Goal: Information Seeking & Learning: Learn about a topic

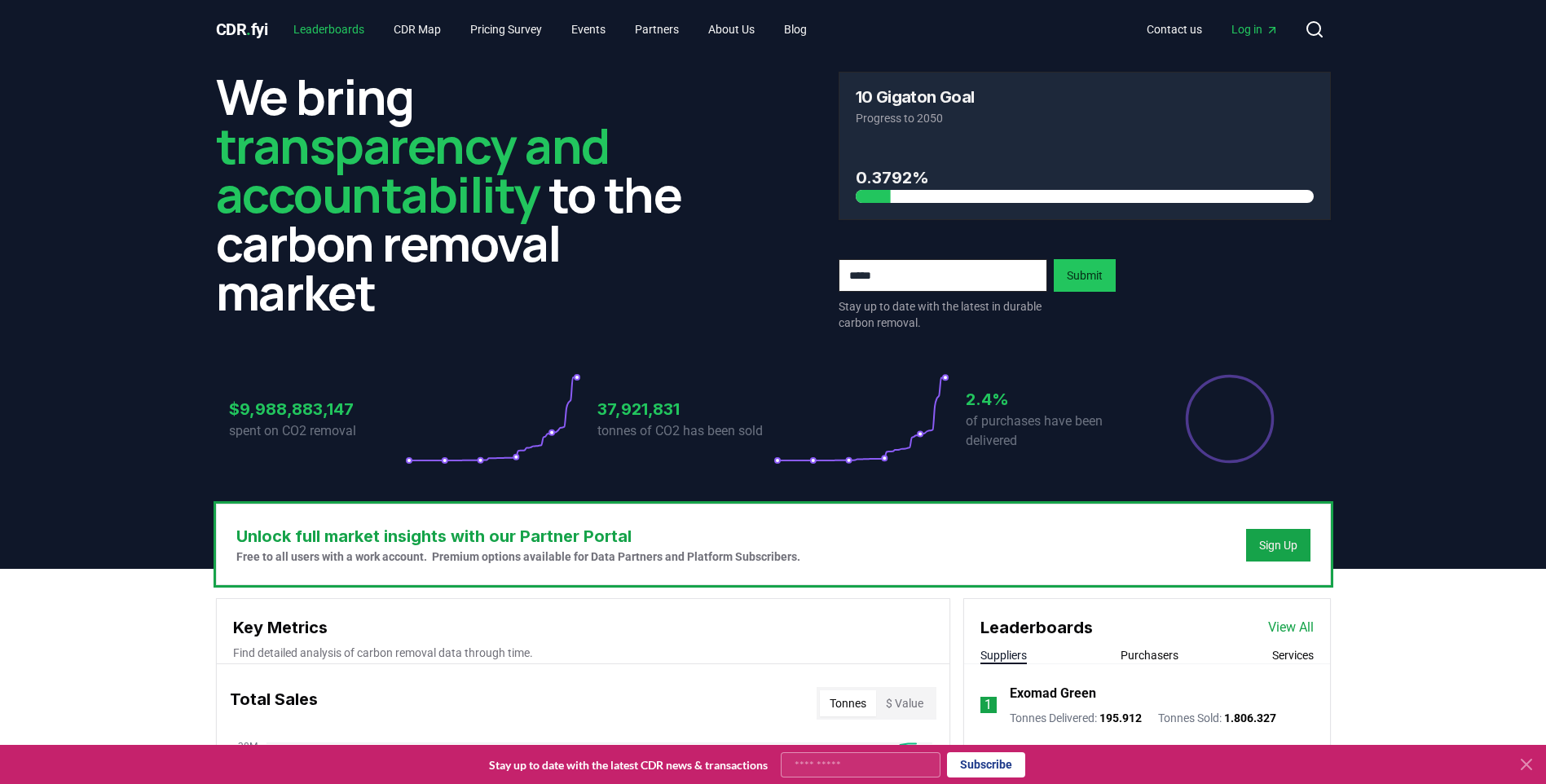
click at [353, 33] on link "Leaderboards" at bounding box center [328, 29] width 97 height 29
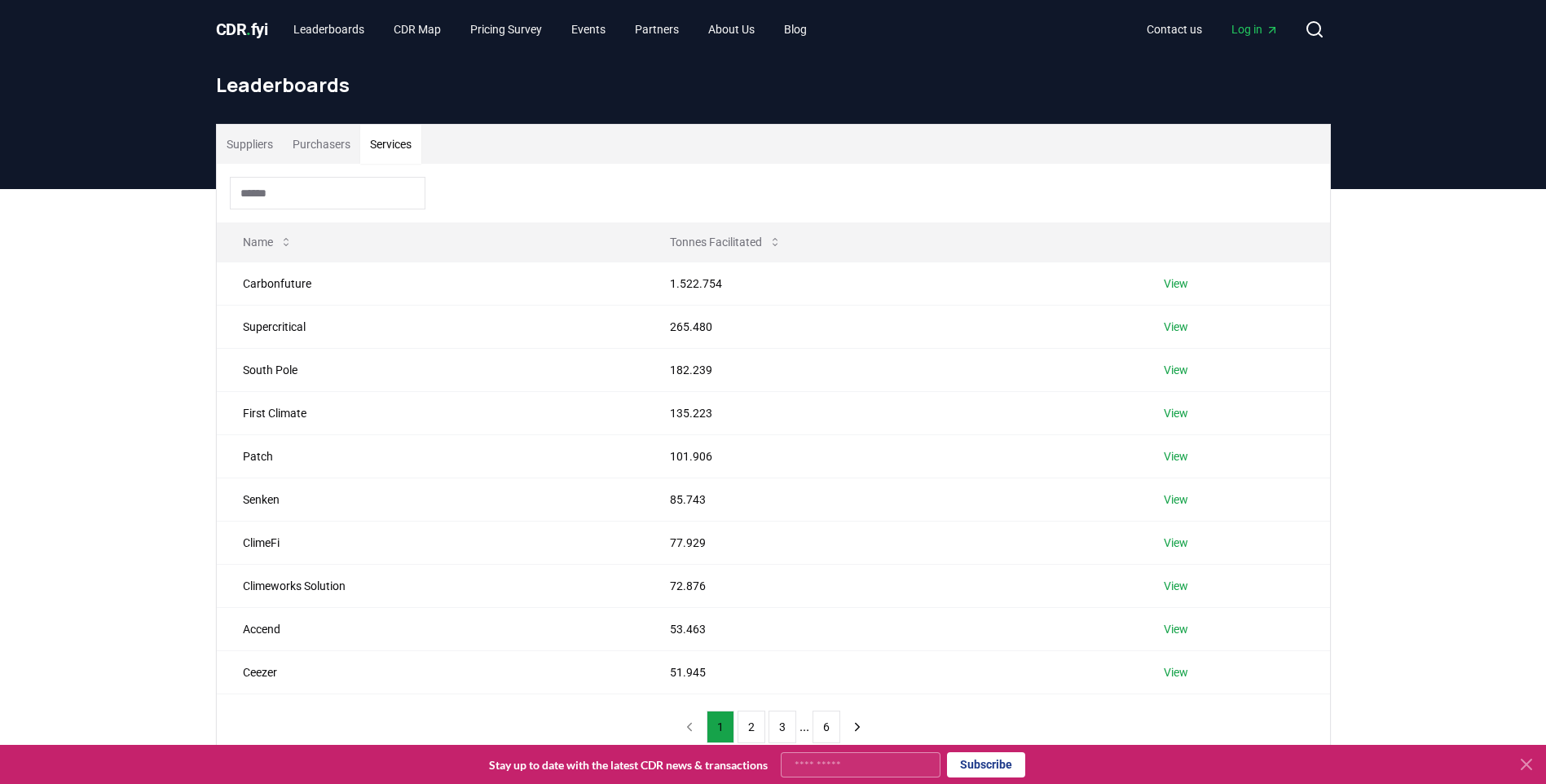
click at [378, 142] on button "Services" at bounding box center [390, 144] width 61 height 40
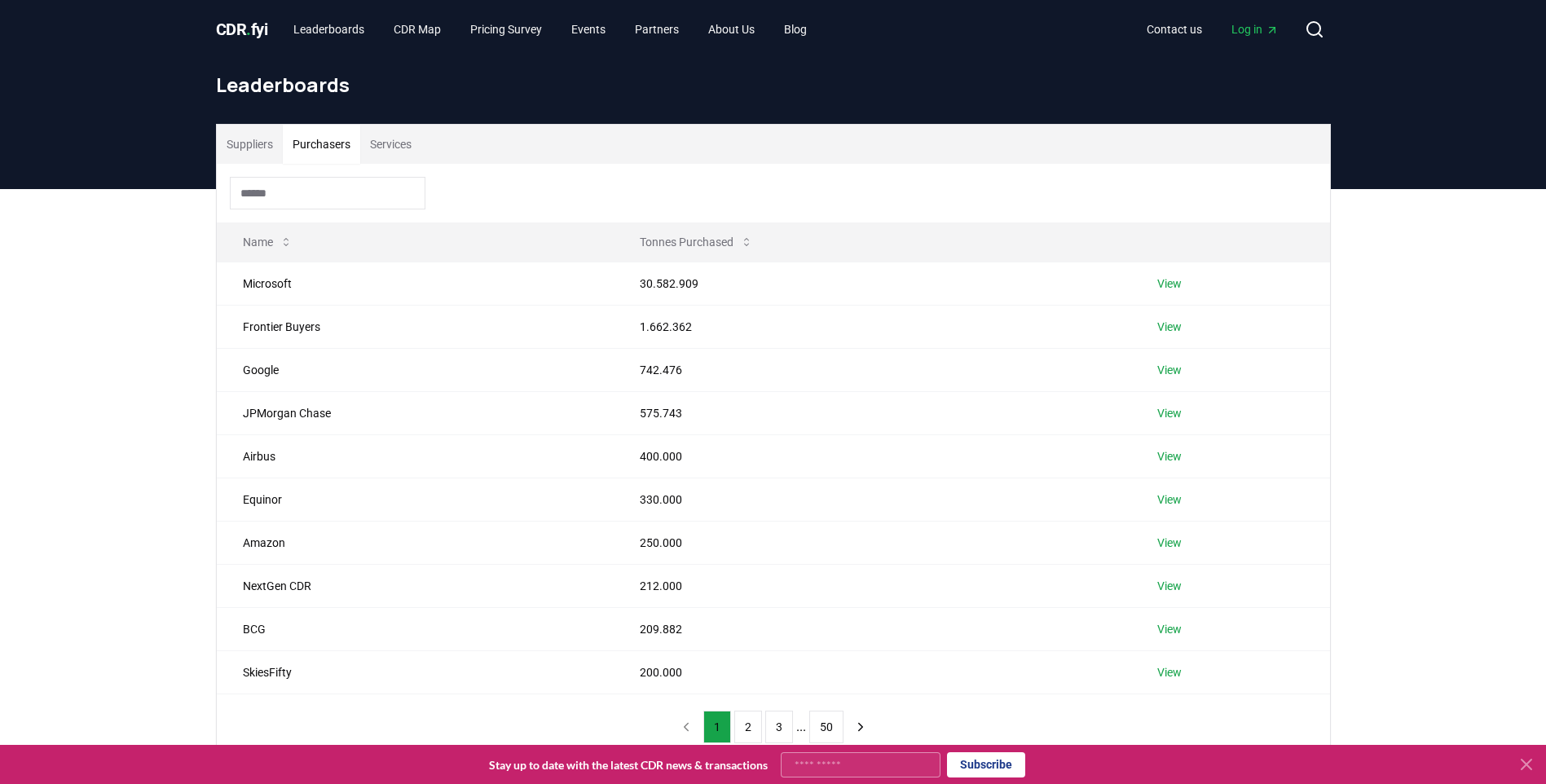
click at [339, 148] on button "Purchasers" at bounding box center [322, 144] width 77 height 40
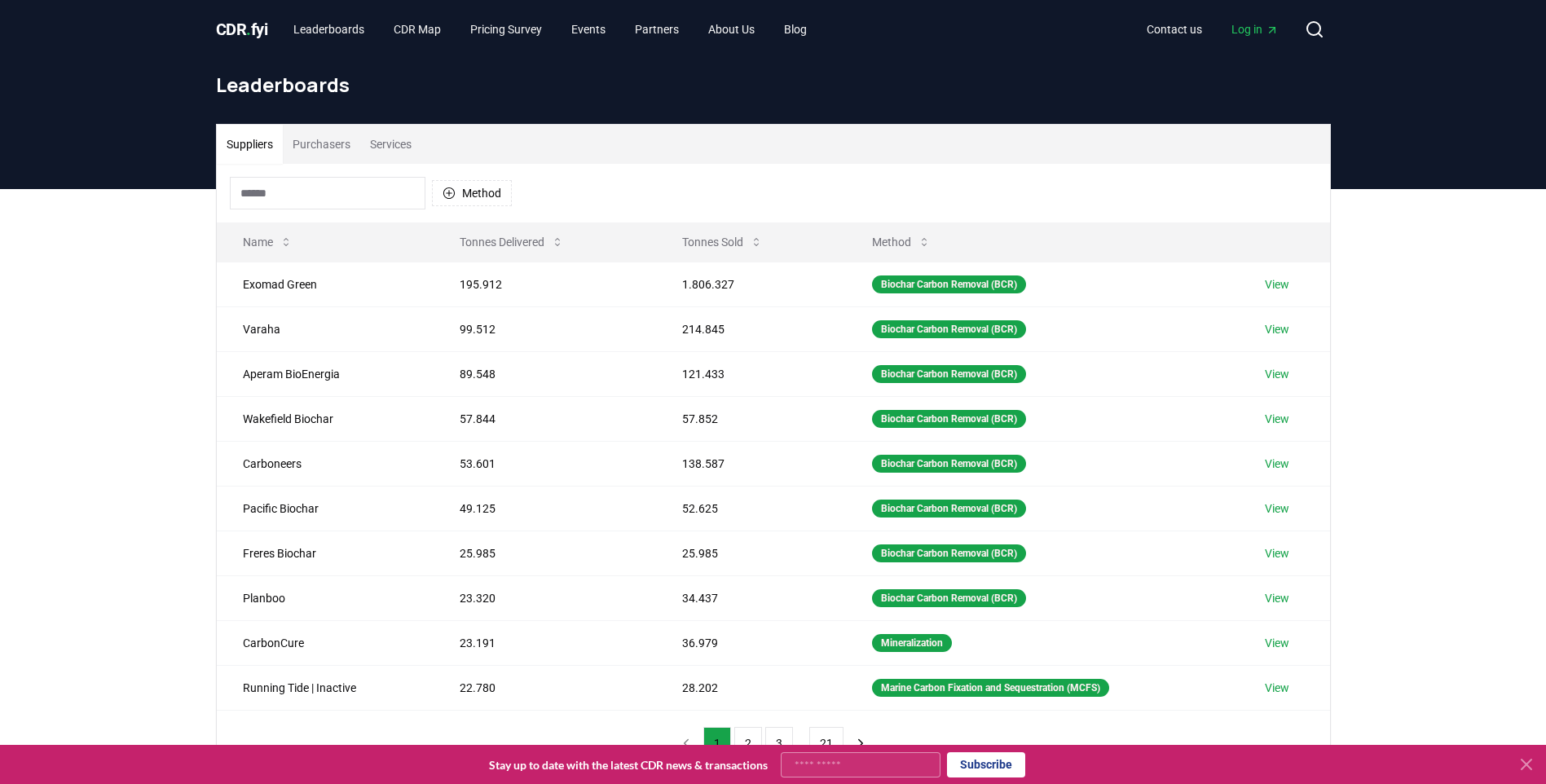
click at [250, 147] on button "Suppliers" at bounding box center [249, 144] width 66 height 40
click at [1261, 275] on td "View" at bounding box center [1284, 284] width 90 height 45
click at [1270, 285] on link "View" at bounding box center [1277, 284] width 24 height 16
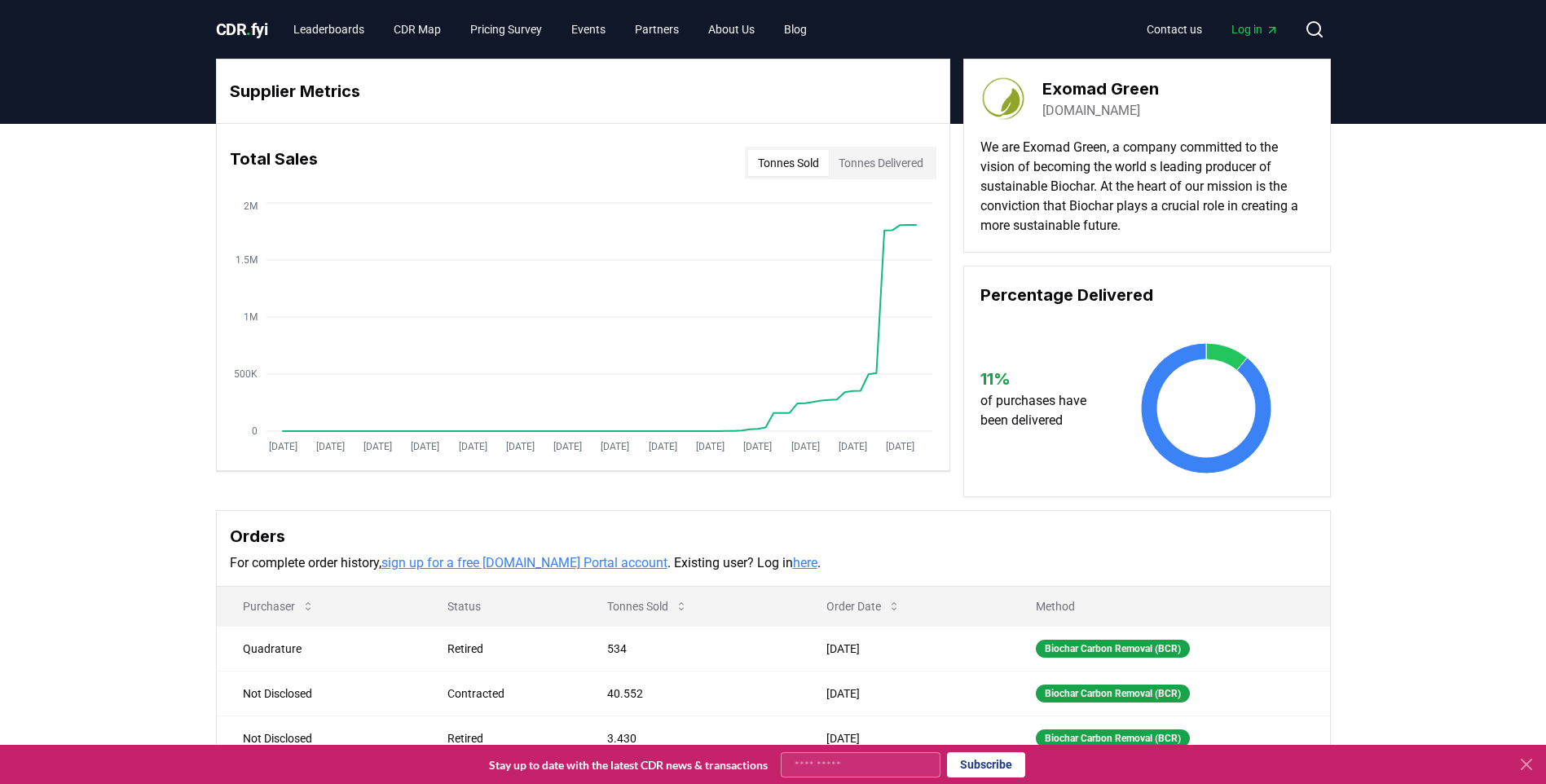
click at [790, 173] on button "Tonnes Sold" at bounding box center [788, 162] width 81 height 26
click at [782, 167] on button "Tonnes Sold" at bounding box center [788, 162] width 81 height 26
click at [837, 158] on button "Tonnes Delivered" at bounding box center [880, 162] width 104 height 26
click at [792, 164] on button "Tonnes Sold" at bounding box center [788, 162] width 81 height 26
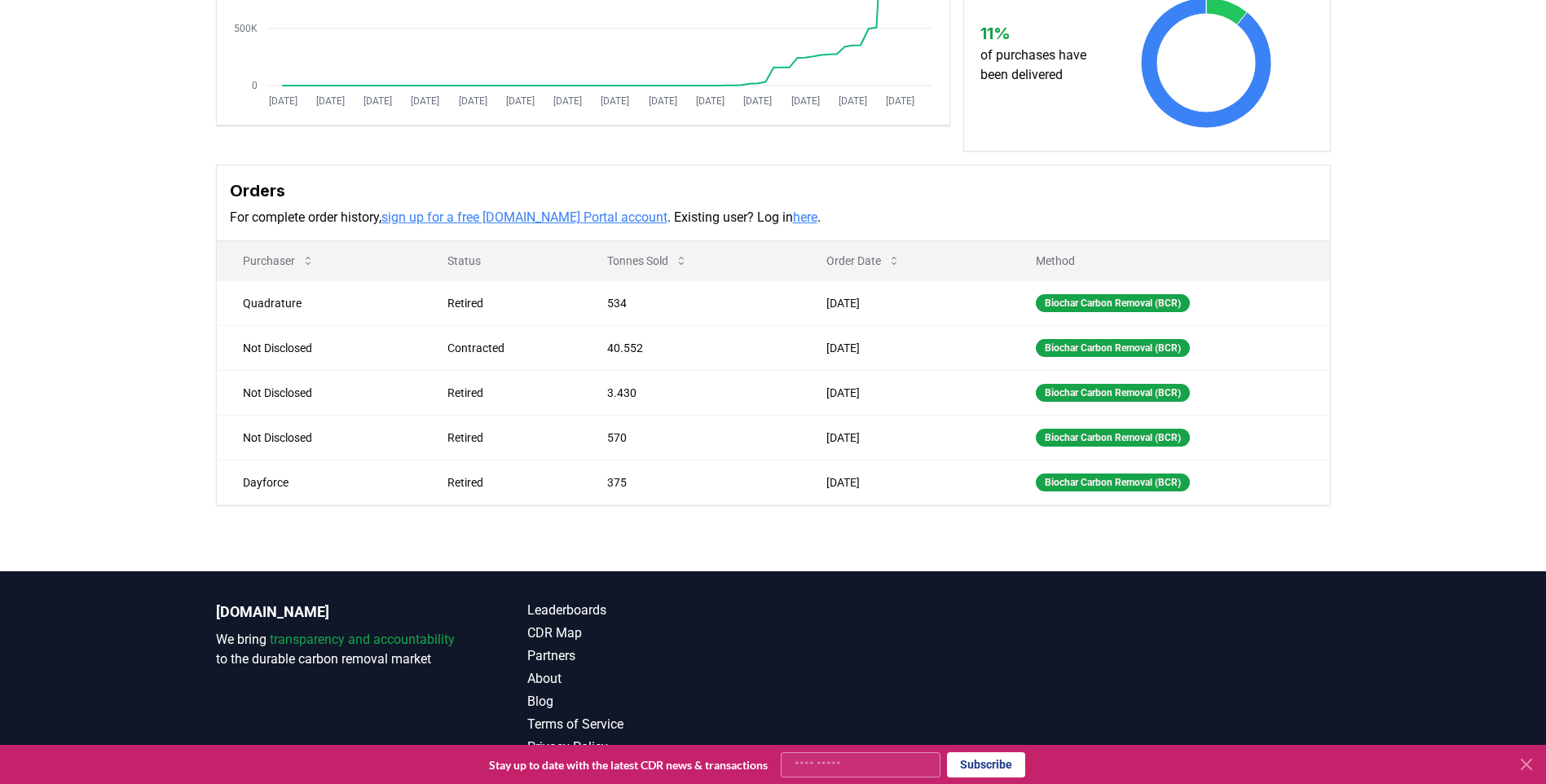
scroll to position [394, 0]
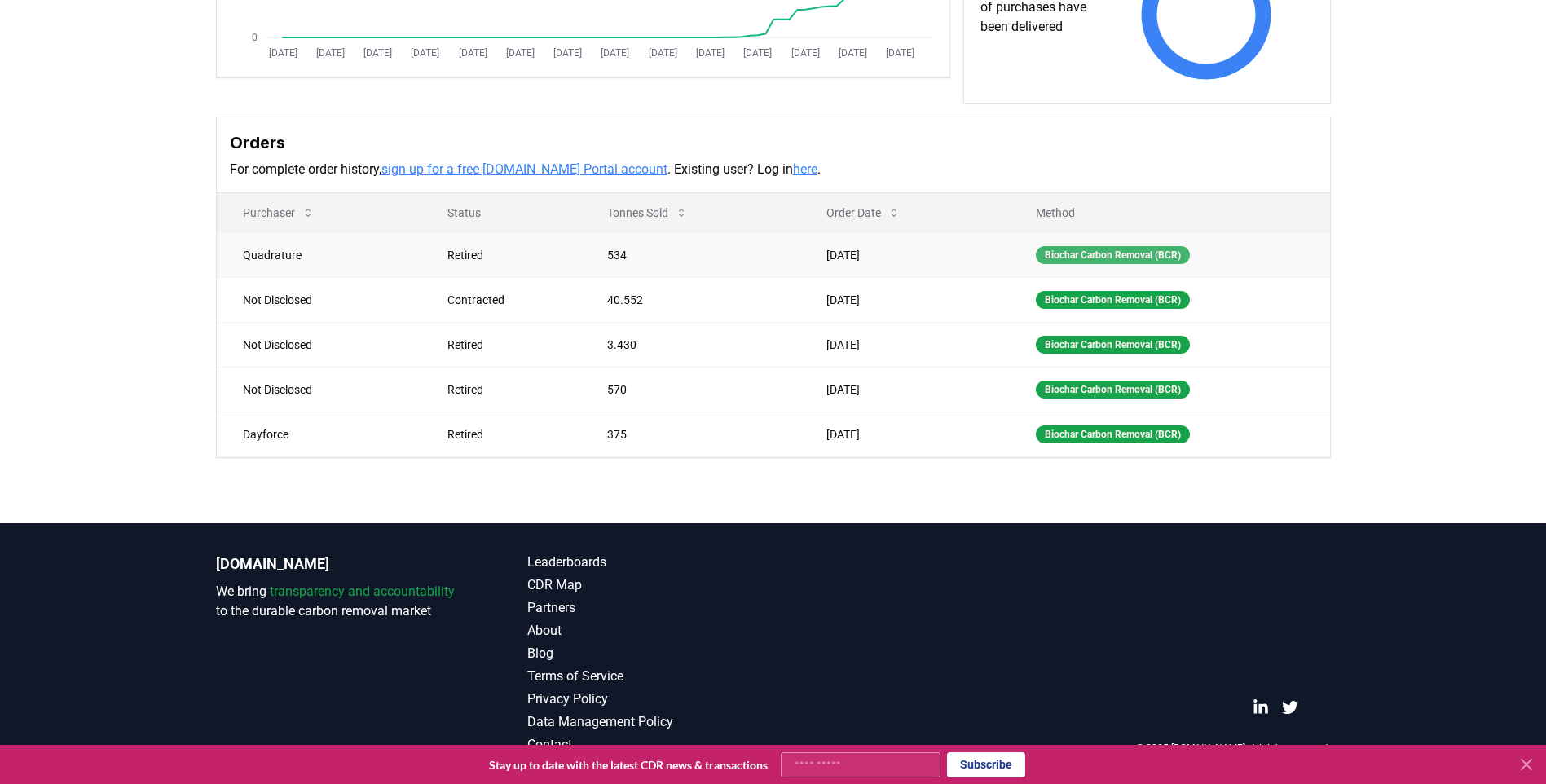
click at [1103, 253] on div "Biochar Carbon Removal (BCR)" at bounding box center [1113, 254] width 154 height 18
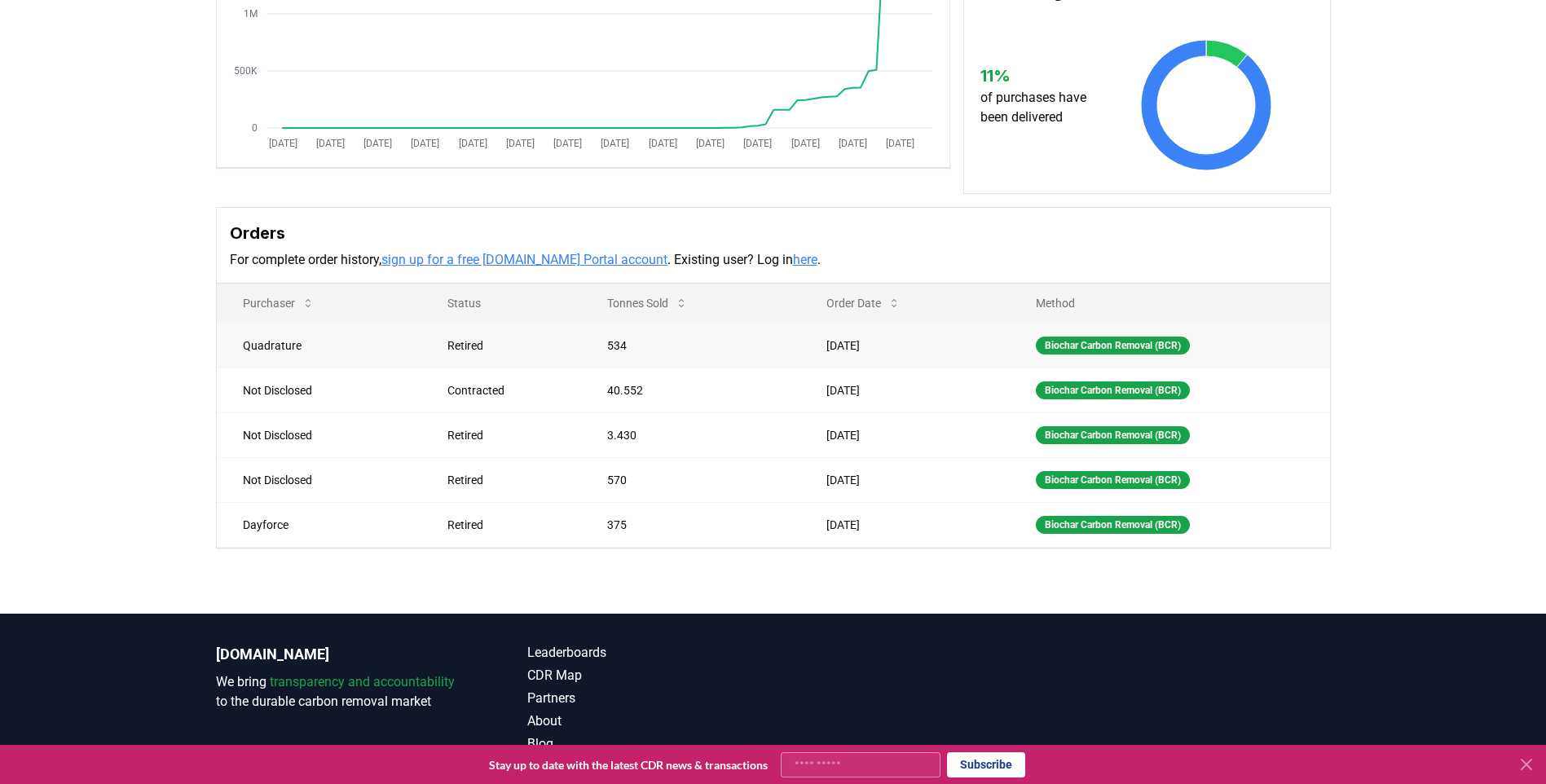
scroll to position [0, 0]
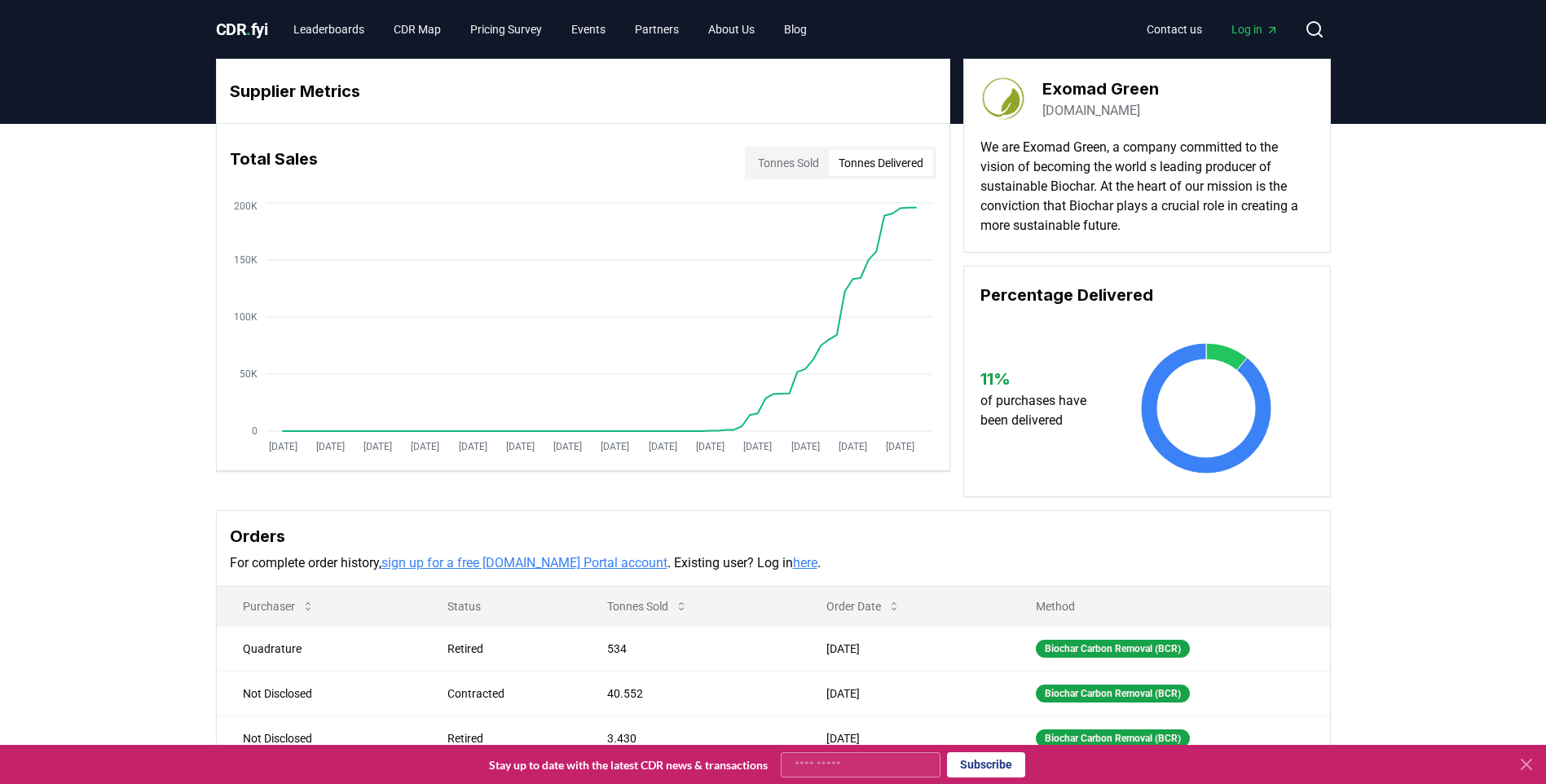
click at [876, 170] on button "Tonnes Delivered" at bounding box center [880, 162] width 104 height 26
click at [783, 171] on button "Tonnes Sold" at bounding box center [788, 162] width 81 height 26
click at [413, 30] on link "CDR Map" at bounding box center [417, 29] width 73 height 29
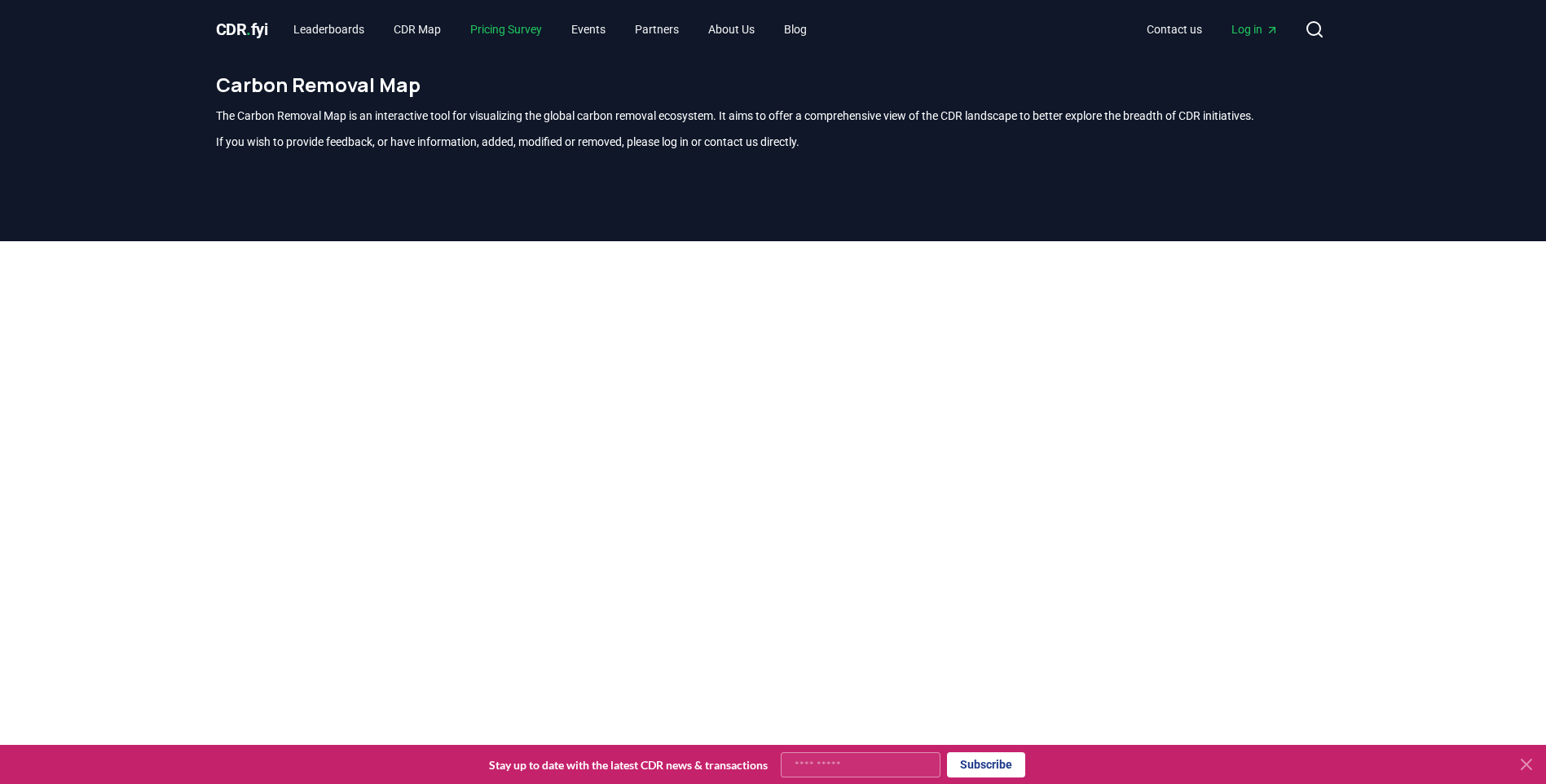
click at [512, 35] on link "Pricing Survey" at bounding box center [506, 29] width 98 height 29
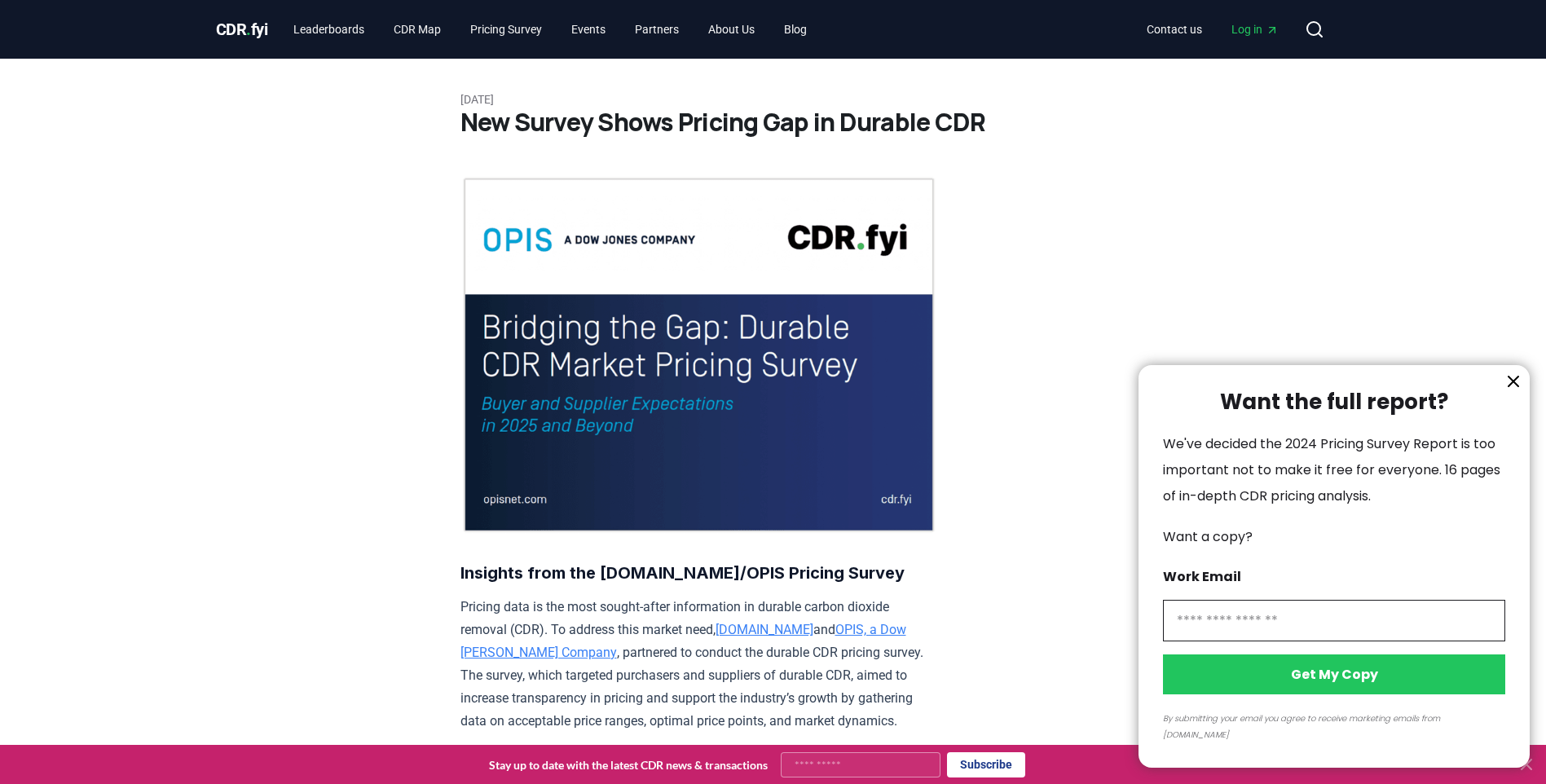
scroll to position [326, 0]
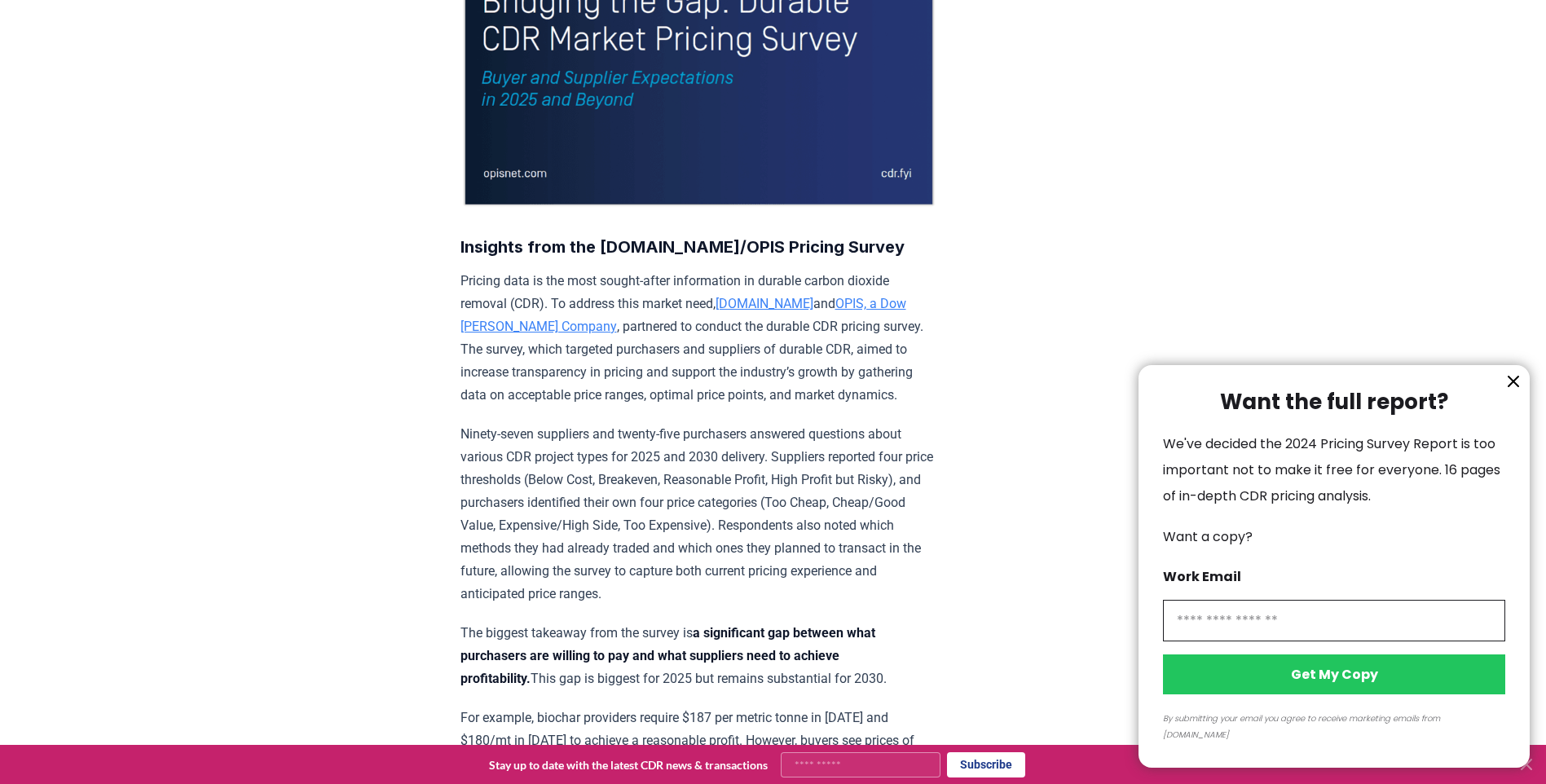
click at [1510, 386] on icon "information" at bounding box center [1513, 381] width 9 height 9
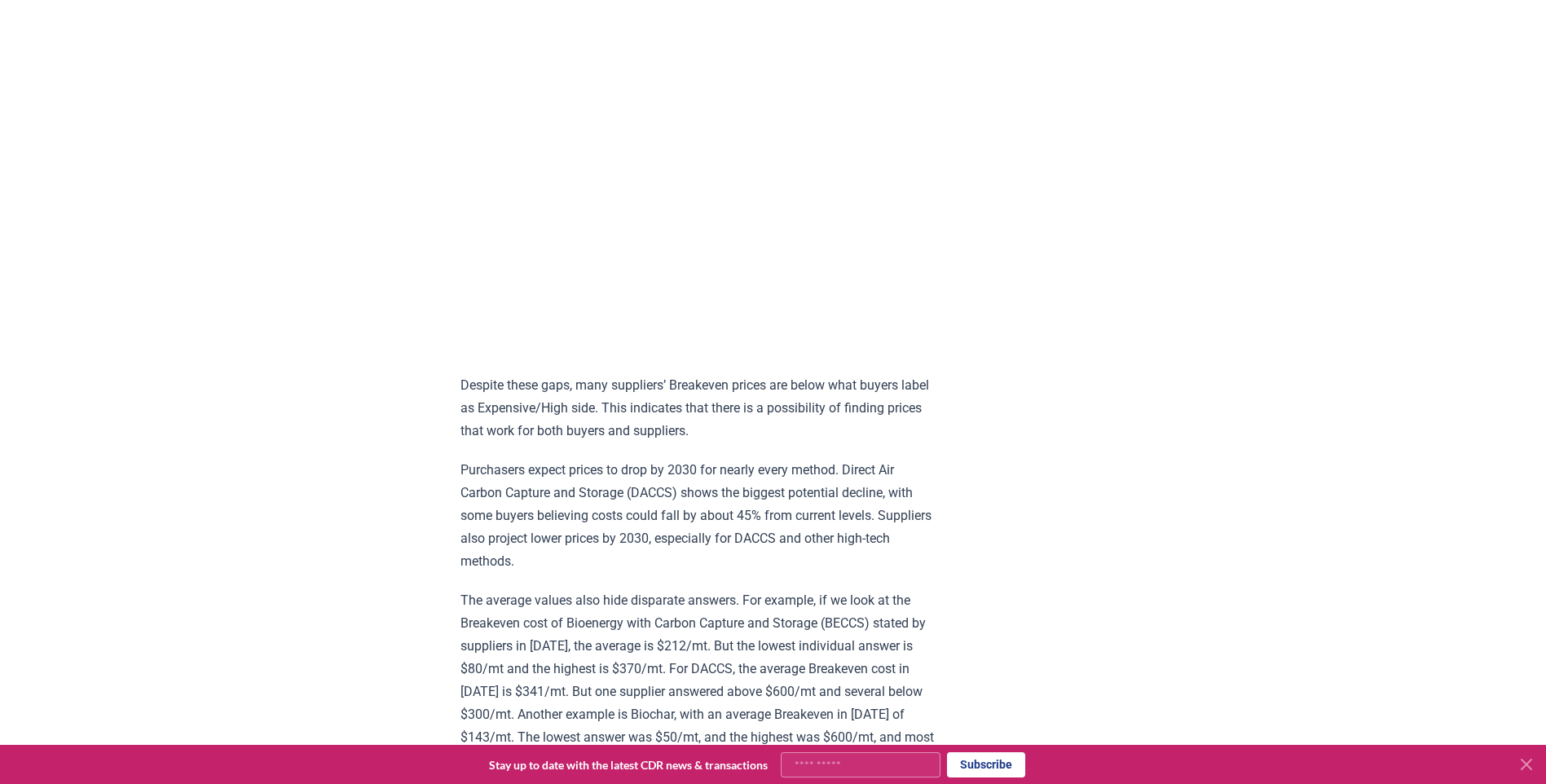
scroll to position [1180, 0]
